Goal: Transaction & Acquisition: Purchase product/service

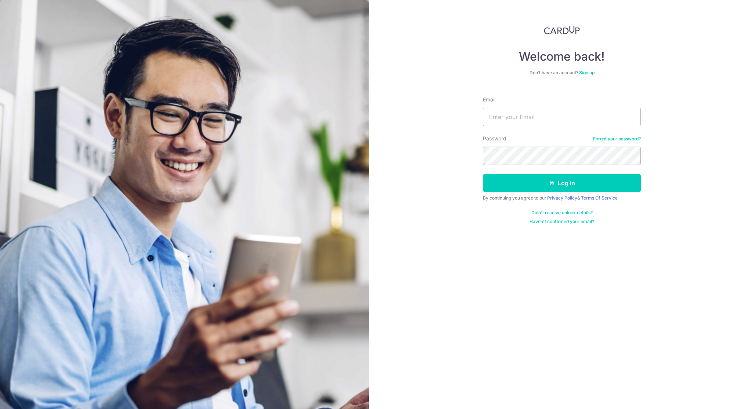
click at [523, 120] on input "Email" at bounding box center [562, 117] width 158 height 18
click at [0, 408] on com-1password-button at bounding box center [0, 409] width 0 height 0
type input "mark.sg@echo.my"
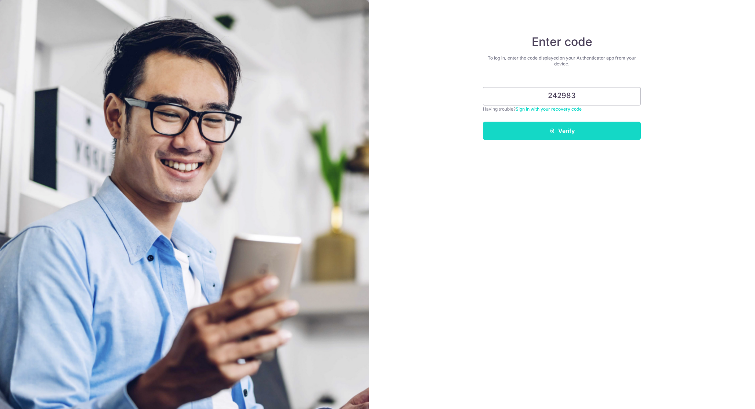
click at [571, 130] on button "Verify" at bounding box center [562, 131] width 158 height 18
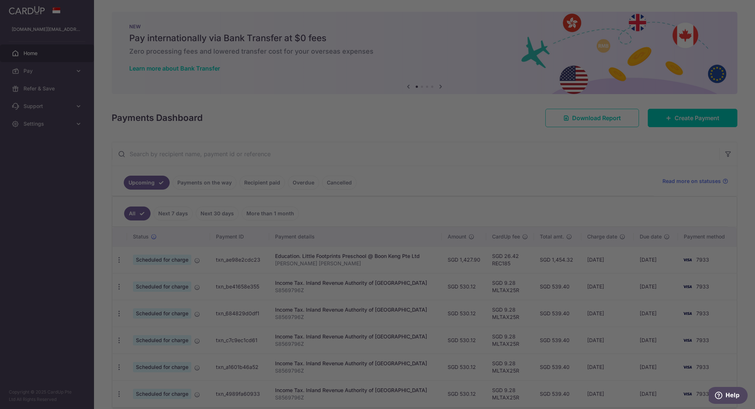
drag, startPoint x: 551, startPoint y: 160, endPoint x: 528, endPoint y: 163, distance: 23.1
click at [552, 160] on div at bounding box center [381, 206] width 763 height 413
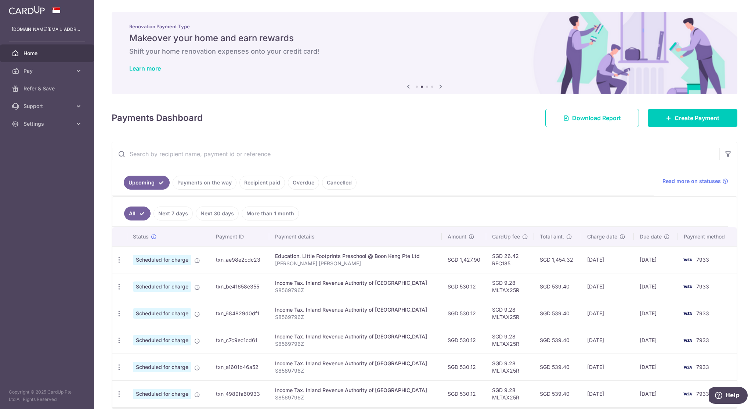
click at [186, 218] on link "Next 7 days" at bounding box center [173, 213] width 39 height 14
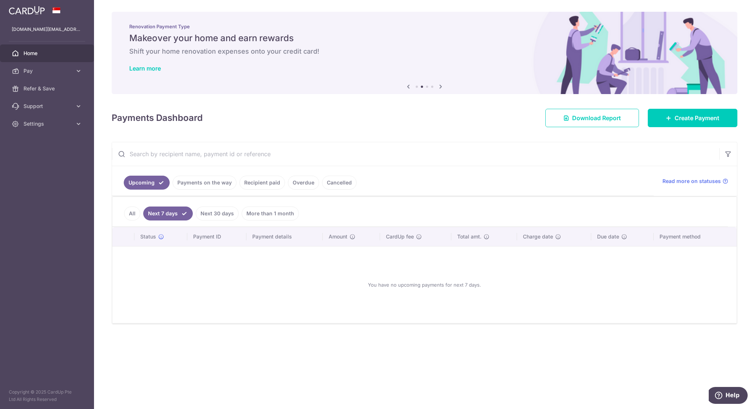
click at [130, 214] on link "All" at bounding box center [132, 213] width 16 height 14
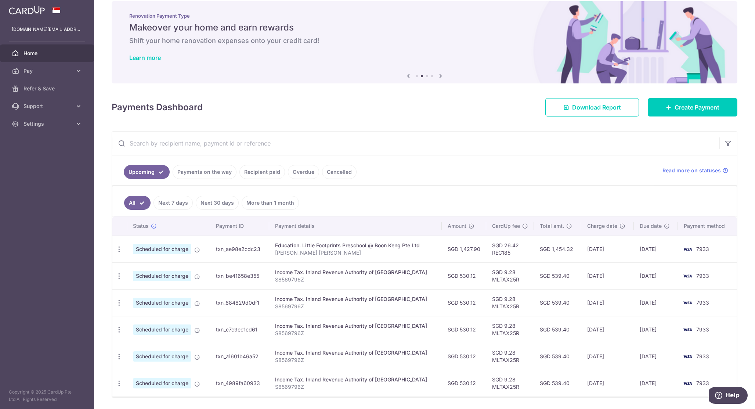
scroll to position [27, 0]
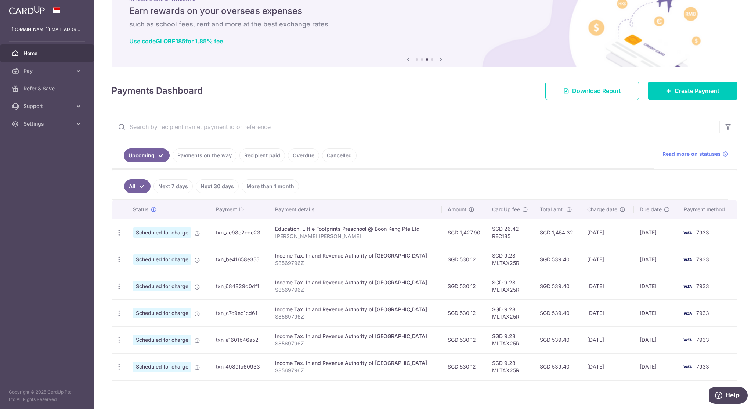
click at [227, 155] on link "Payments on the way" at bounding box center [205, 155] width 64 height 14
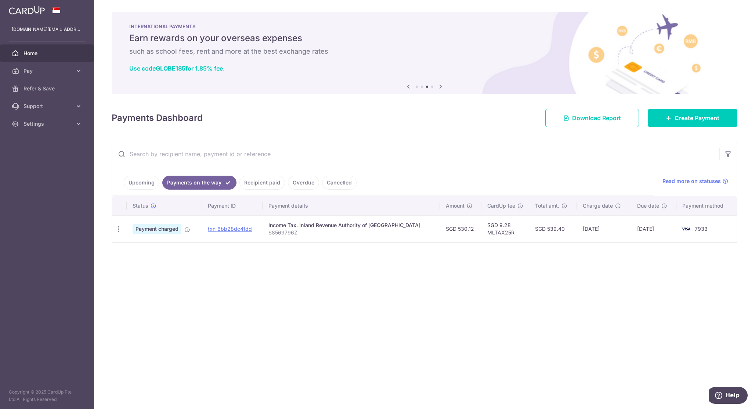
click at [268, 184] on link "Recipient paid" at bounding box center [262, 183] width 46 height 14
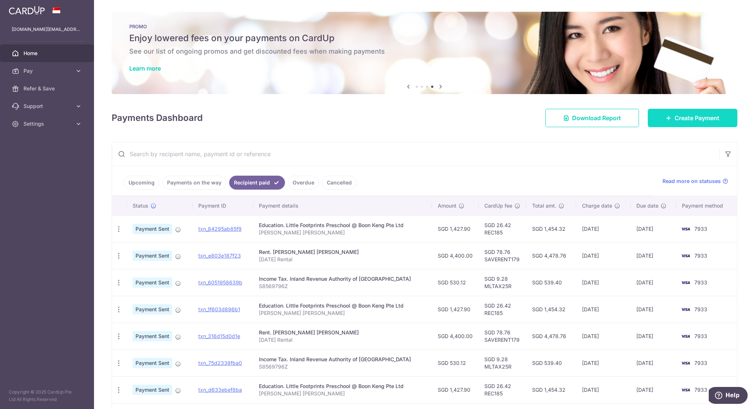
click at [686, 121] on span "Create Payment" at bounding box center [697, 117] width 45 height 9
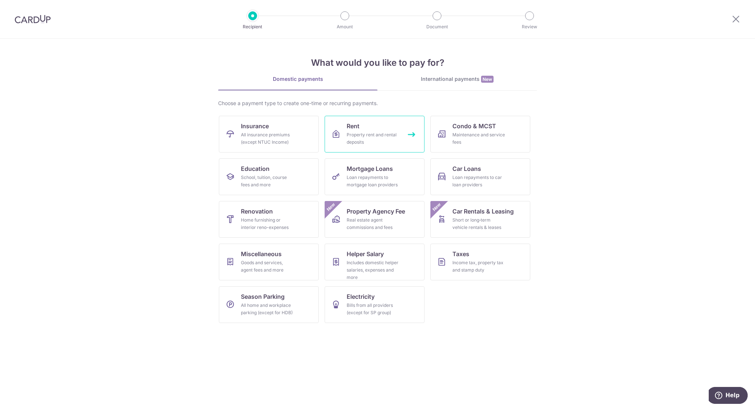
click at [357, 145] on div "Property rent and rental deposits" at bounding box center [373, 138] width 53 height 15
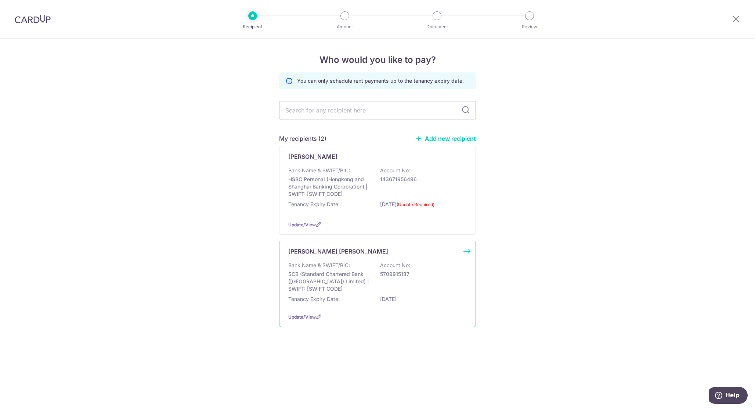
click at [350, 292] on p "SCB (Standard Chartered Bank (Singapore) Limited) | SWIFT: SCBLSG22XXX" at bounding box center [329, 281] width 82 height 22
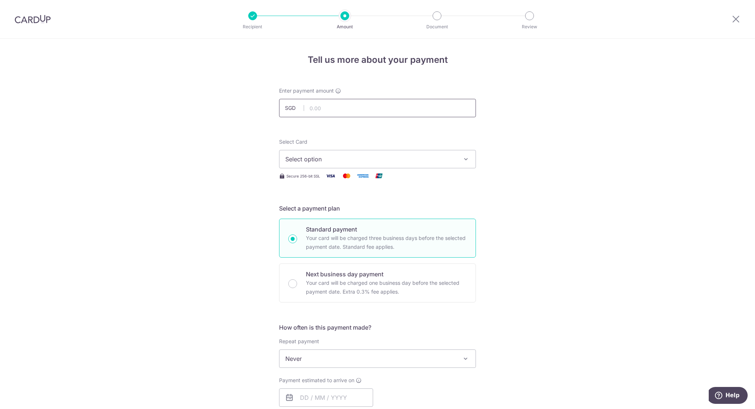
click at [386, 108] on input "text" at bounding box center [377, 108] width 197 height 18
type input "4,400.00"
click at [387, 152] on button "Select option" at bounding box center [377, 159] width 197 height 18
click at [362, 209] on span "**** 7933" at bounding box center [377, 211] width 184 height 9
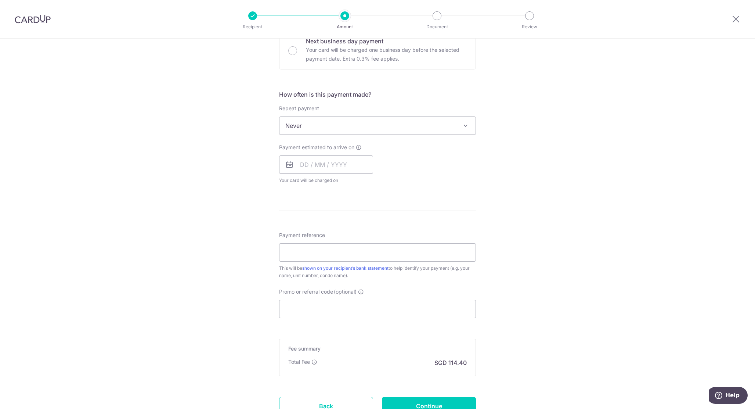
click at [363, 130] on span "Never" at bounding box center [377, 126] width 196 height 18
click at [334, 163] on input "text" at bounding box center [326, 164] width 94 height 18
click at [370, 230] on link "10" at bounding box center [368, 232] width 12 height 12
type input "10/10/2025"
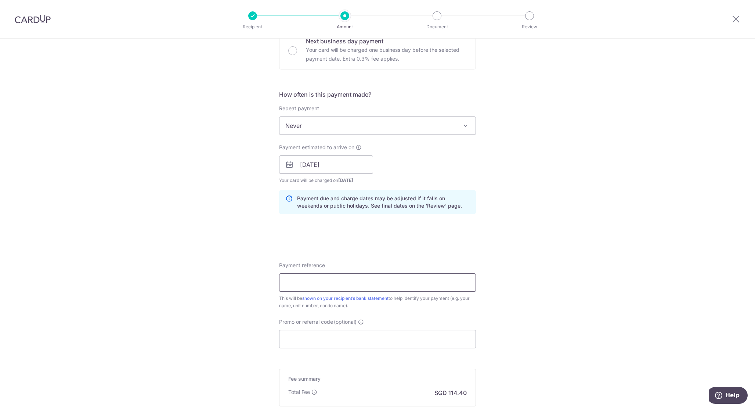
click at [430, 284] on input "Payment reference" at bounding box center [377, 282] width 197 height 18
type input "Rental for October 2025"
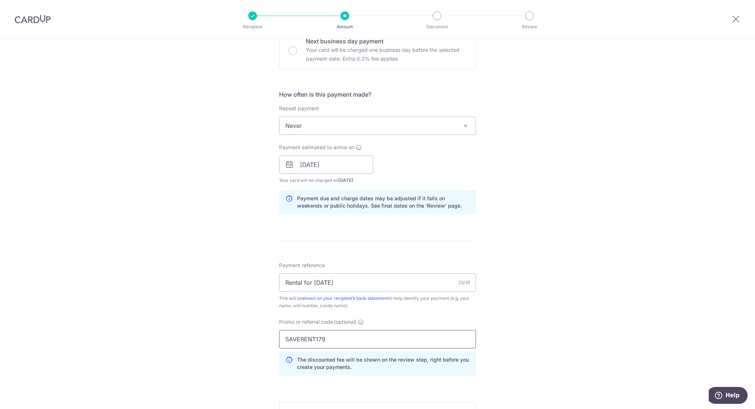
scroll to position [357, 0]
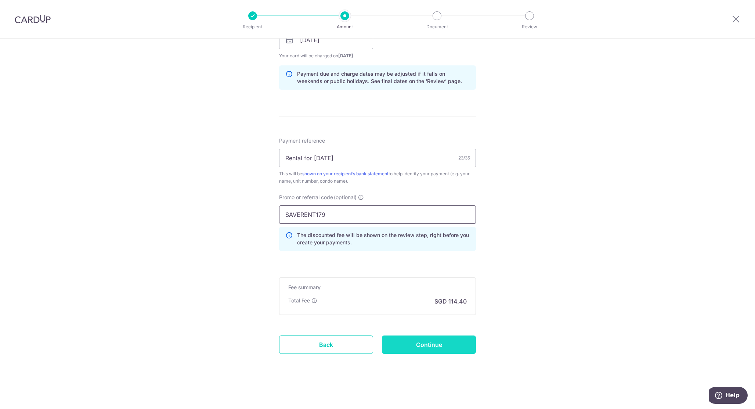
type input "SAVERENT179"
click at [468, 344] on input "Continue" at bounding box center [429, 344] width 94 height 18
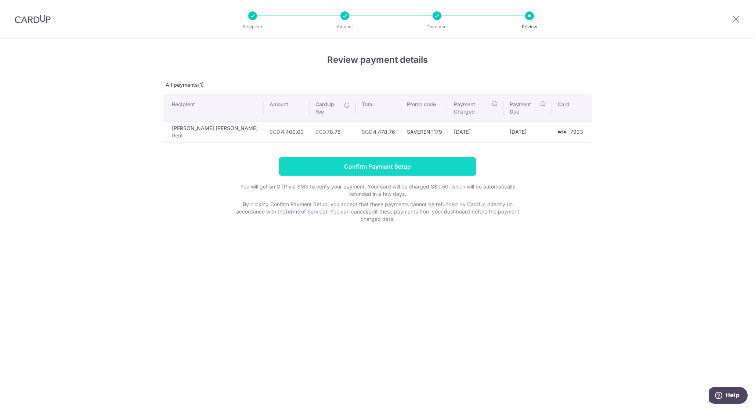
click at [374, 157] on input "Confirm Payment Setup" at bounding box center [377, 166] width 197 height 18
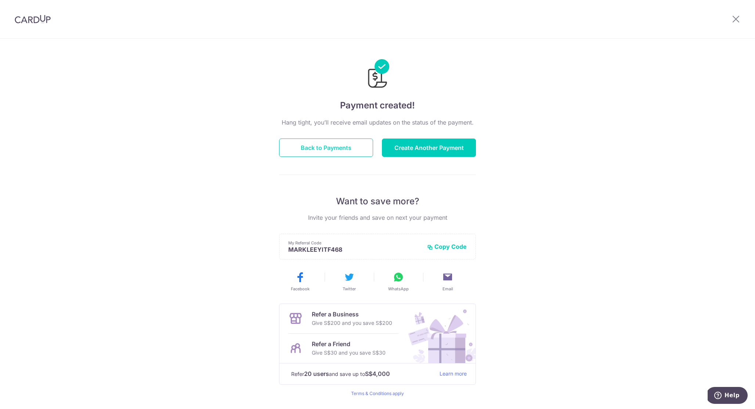
click at [323, 144] on button "Back to Payments" at bounding box center [326, 147] width 94 height 18
